Goal: Information Seeking & Learning: Check status

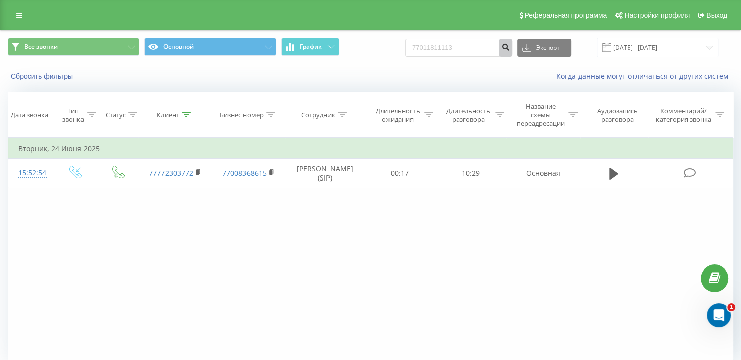
type input "77011811113"
click at [510, 47] on icon "submit" at bounding box center [505, 46] width 9 height 6
drag, startPoint x: 475, startPoint y: 48, endPoint x: 390, endPoint y: 53, distance: 84.2
click at [392, 51] on div "Все звонки Основной График 77011811113 Экспорт .csv .xls .xlsx 22.06.2025 - 22.…" at bounding box center [371, 48] width 726 height 20
paste input "+7 777 111 5051"
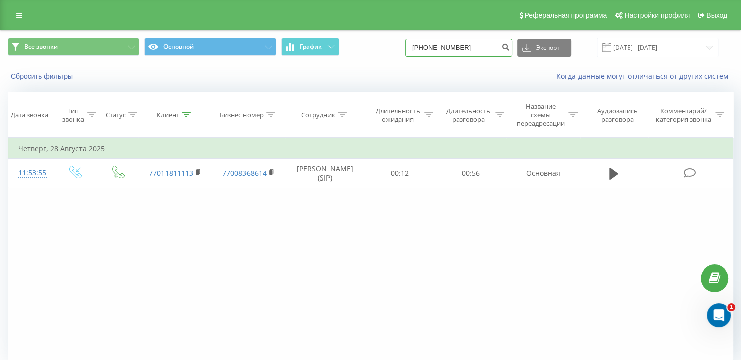
drag, startPoint x: 429, startPoint y: 46, endPoint x: 452, endPoint y: 58, distance: 26.8
click at [429, 45] on input "+7 777 111 5051" at bounding box center [459, 48] width 107 height 18
drag, startPoint x: 432, startPoint y: 44, endPoint x: 447, endPoint y: 69, distance: 28.9
click at [432, 44] on input "7 777 111 5051" at bounding box center [459, 48] width 107 height 18
click at [442, 47] on input "7777 111 5051" at bounding box center [459, 48] width 107 height 18
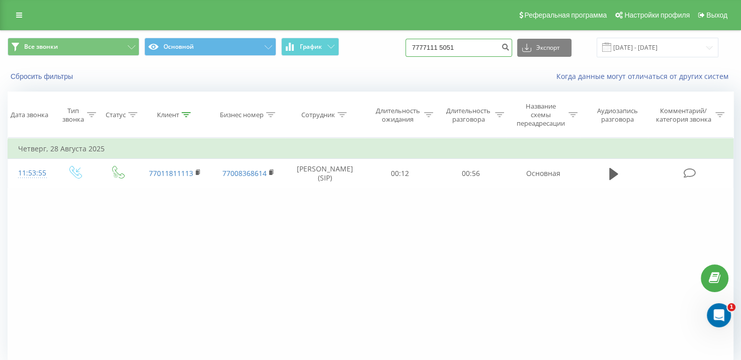
click at [452, 49] on input "7777111 5051" at bounding box center [459, 48] width 107 height 18
type input "77771115051"
click at [510, 47] on icon "submit" at bounding box center [505, 46] width 9 height 6
